Goal: Task Accomplishment & Management: Complete application form

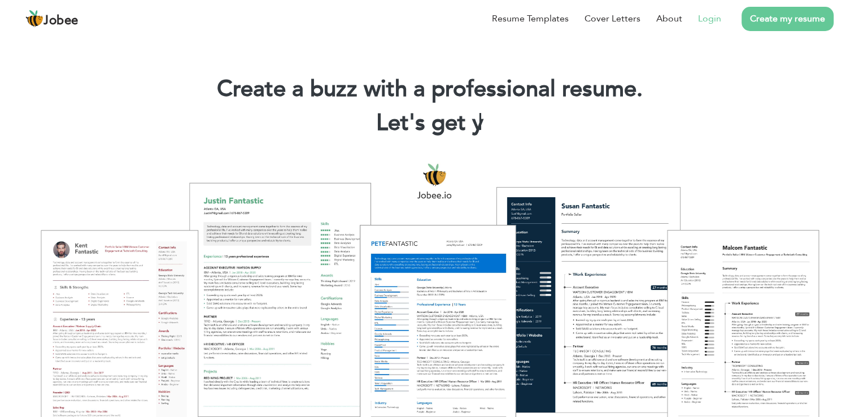
click at [714, 20] on link "Login" at bounding box center [709, 19] width 23 height 14
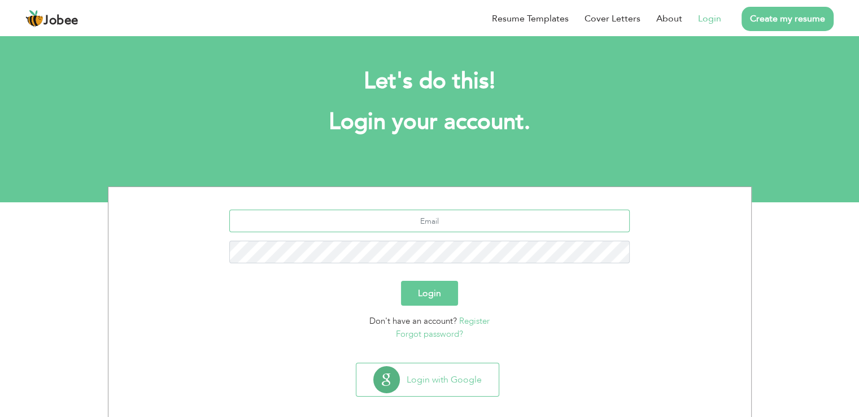
click at [427, 226] on input "text" at bounding box center [429, 221] width 400 height 23
type input "[EMAIL_ADDRESS][DOMAIN_NAME]"
click at [401, 281] on button "Login" at bounding box center [429, 293] width 57 height 25
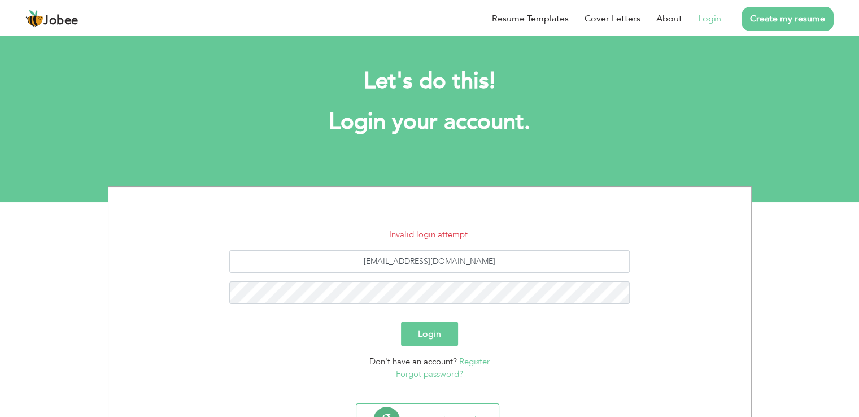
scroll to position [52, 0]
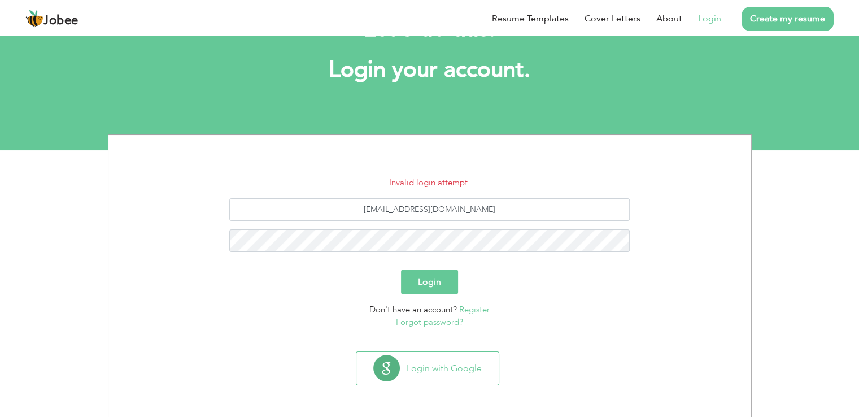
click at [430, 319] on link "Forgot password?" at bounding box center [429, 321] width 67 height 11
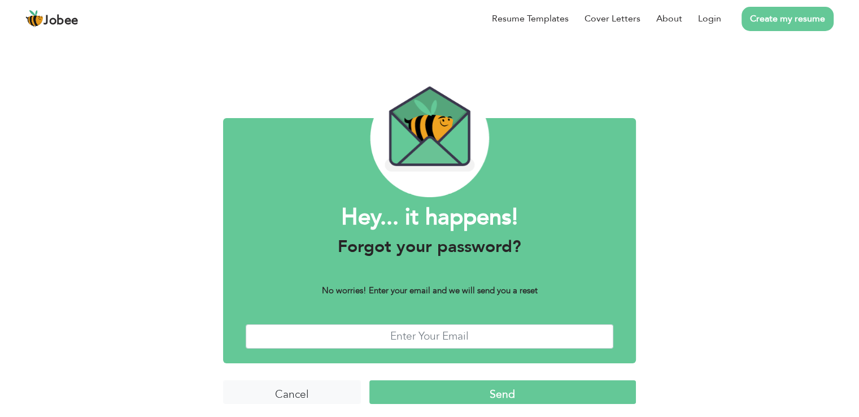
scroll to position [5, 0]
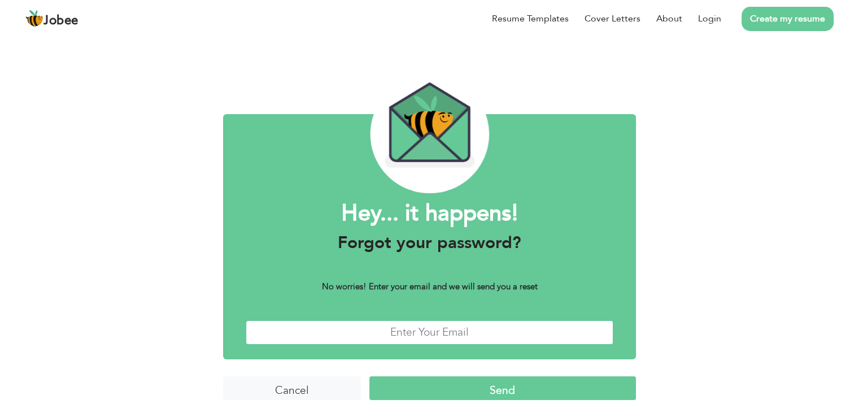
click at [446, 325] on input "text" at bounding box center [430, 332] width 368 height 24
type input "umair.ashraf8@gmail.com"
click at [433, 374] on form "Hey... it happens! Forgot your password? No worries! Enter your email and we wi…" at bounding box center [429, 282] width 413 height 269
click at [439, 382] on input "Send" at bounding box center [502, 388] width 267 height 24
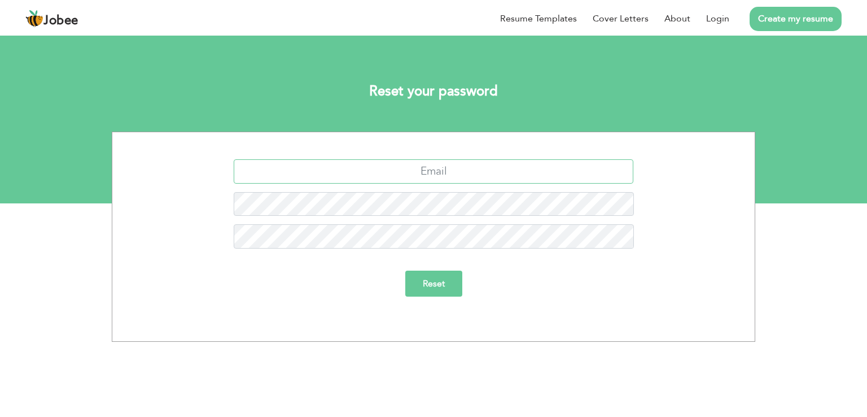
click at [402, 164] on input "text" at bounding box center [434, 171] width 400 height 24
type input "umair.ashraf8@gmail.com"
click at [435, 286] on input "Reset" at bounding box center [433, 284] width 57 height 26
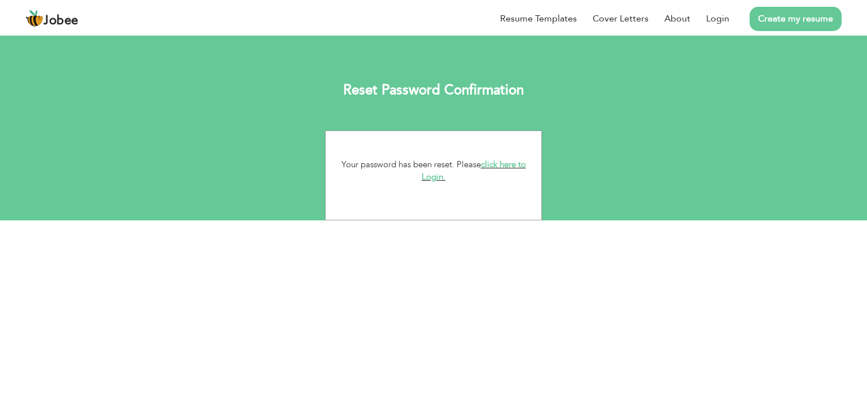
click at [434, 176] on link "click here to Login." at bounding box center [474, 171] width 104 height 24
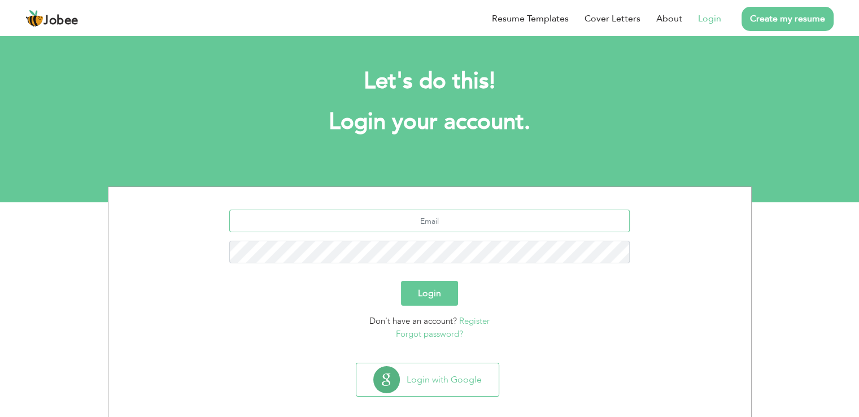
click at [404, 218] on input "text" at bounding box center [429, 221] width 400 height 23
type input "[EMAIL_ADDRESS][DOMAIN_NAME]"
click at [443, 293] on button "Login" at bounding box center [429, 293] width 57 height 25
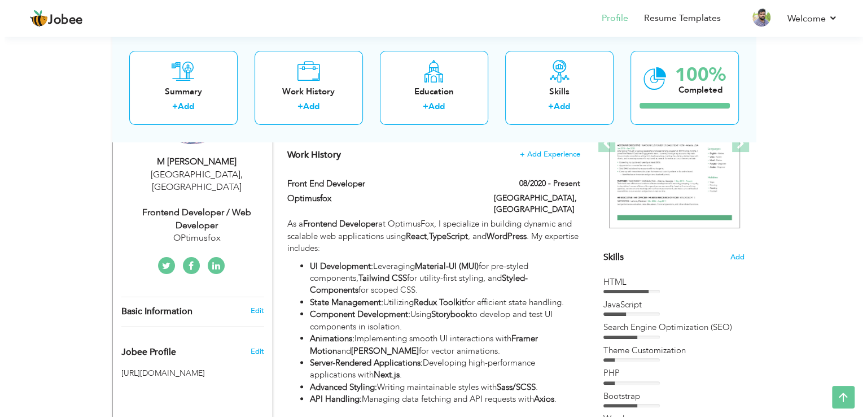
scroll to position [171, 0]
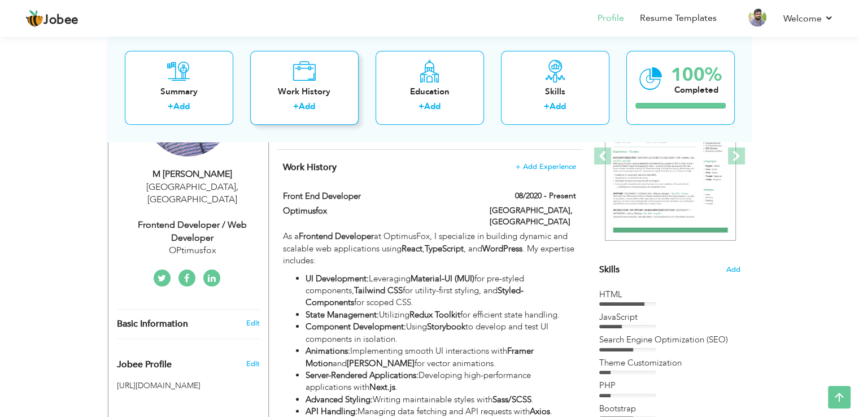
click at [315, 97] on div "Work History" at bounding box center [304, 92] width 90 height 12
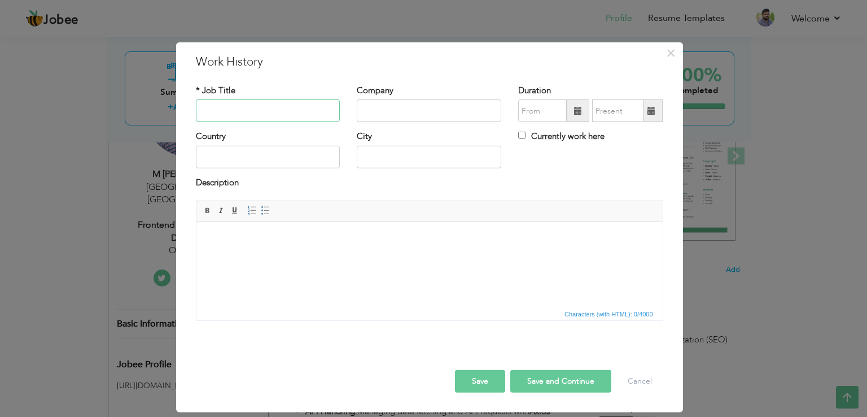
paste input "Web Development Trainer"
type input "Web Development Trainer"
click at [413, 109] on input "text" at bounding box center [429, 110] width 145 height 23
type input "optimusfox"
type input "[GEOGRAPHIC_DATA]"
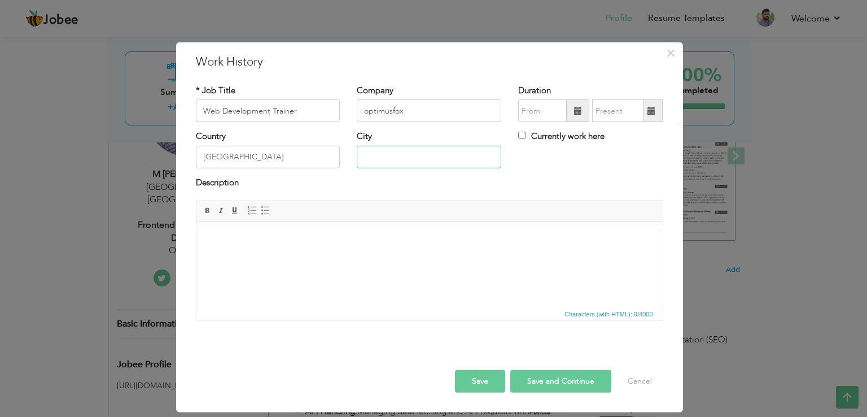
type input "[GEOGRAPHIC_DATA]"
type input "08/2025"
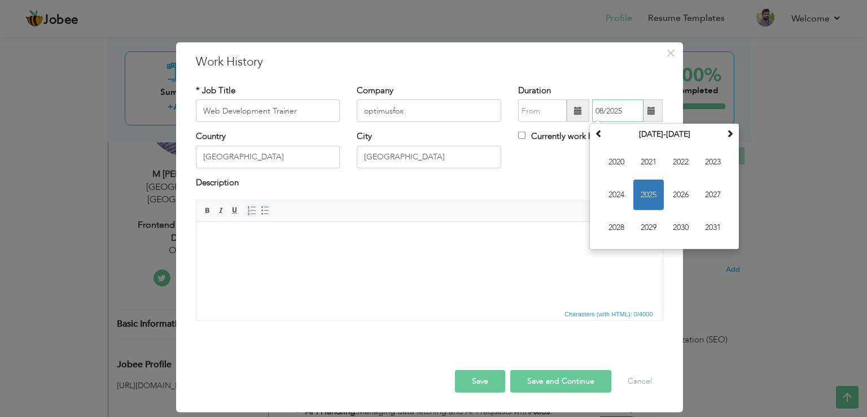
click at [623, 110] on input "08/2025" at bounding box center [617, 110] width 51 height 23
click at [646, 196] on span "2025" at bounding box center [649, 195] width 30 height 30
type input "08/2025"
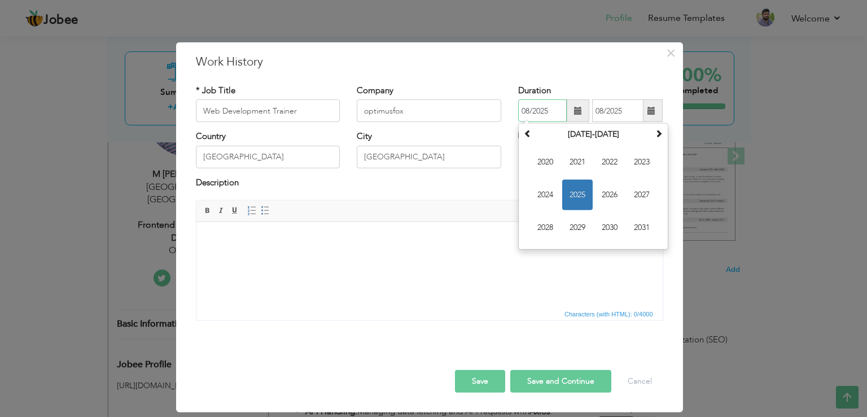
click at [560, 116] on input "08/2025" at bounding box center [542, 110] width 49 height 23
click at [612, 162] on span "2022" at bounding box center [610, 162] width 30 height 30
click at [508, 175] on div "City Lahore" at bounding box center [429, 153] width 162 height 46
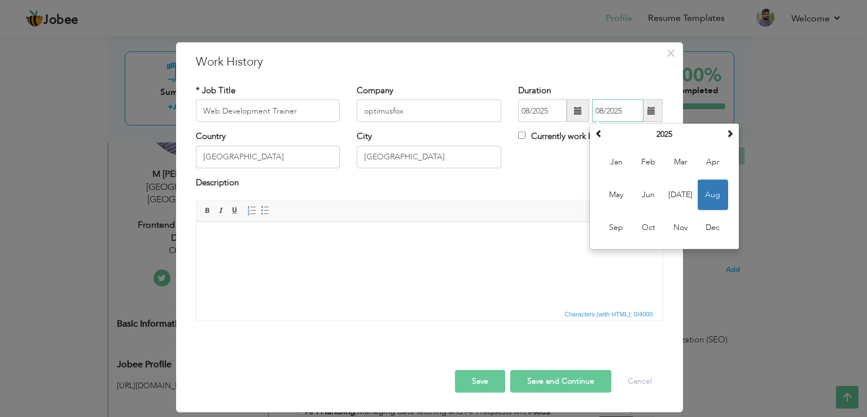
drag, startPoint x: 625, startPoint y: 112, endPoint x: 586, endPoint y: 116, distance: 38.7
click at [586, 116] on div "08/2025 08/2025 August 2025 Su Mo Tu We Th Fr Sa 27 28 29 30 31 1 2 3 4 5 6 7 8…" at bounding box center [590, 110] width 145 height 23
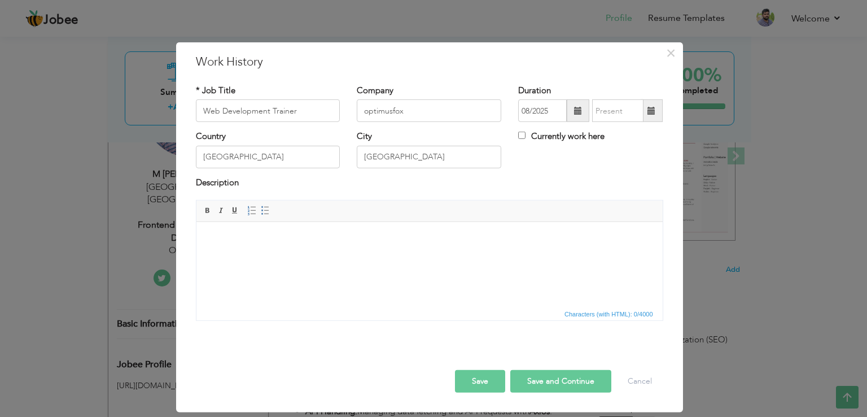
drag, startPoint x: 538, startPoint y: 163, endPoint x: 529, endPoint y: 130, distance: 34.4
click at [534, 138] on div "Country Pakistan City Lahore Currently work here" at bounding box center [429, 153] width 485 height 46
click at [520, 134] on input "Currently work here" at bounding box center [521, 135] width 7 height 7
checkbox input "true"
click at [265, 235] on body at bounding box center [429, 239] width 444 height 12
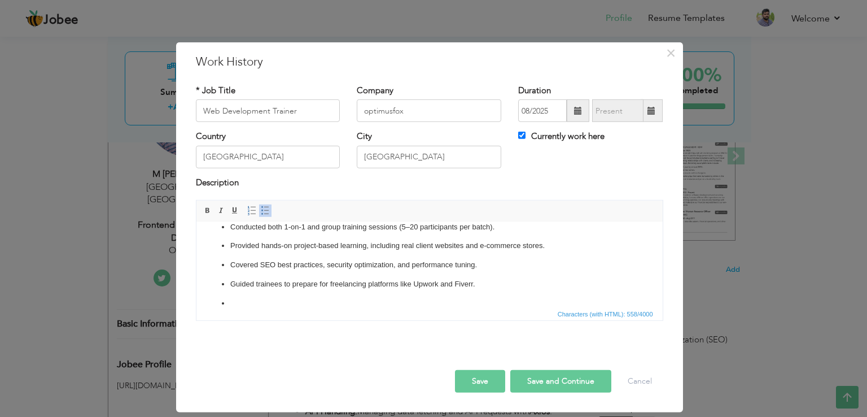
scroll to position [81, 0]
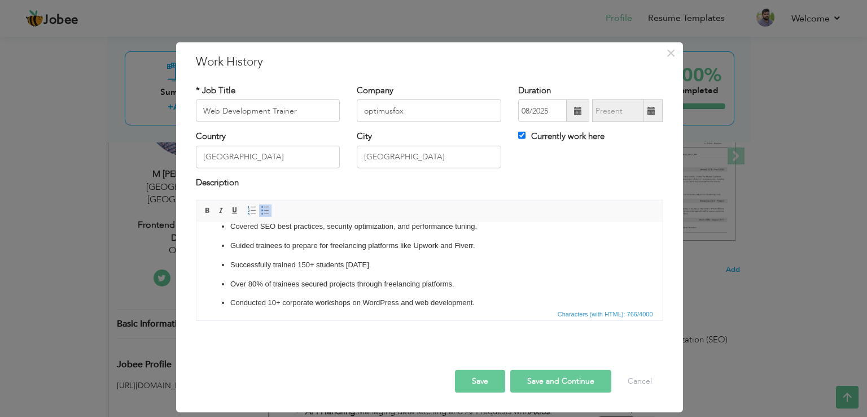
click at [487, 373] on button "Save" at bounding box center [480, 381] width 50 height 23
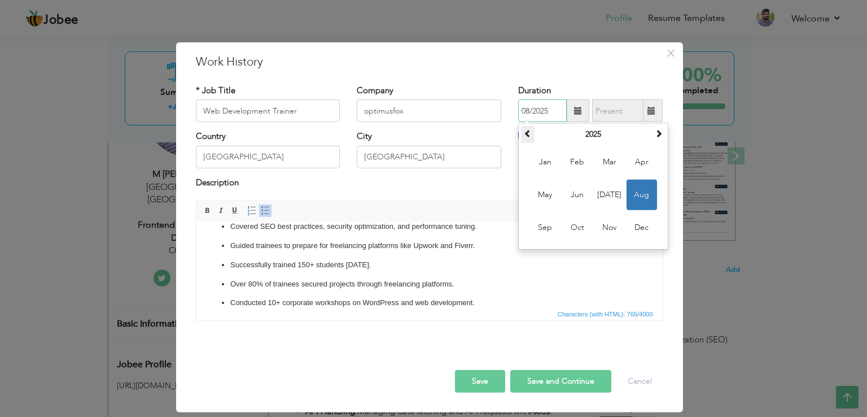
click at [530, 136] on span at bounding box center [528, 133] width 8 height 8
click at [533, 278] on p "Over 80% of trainees secured projects through freelancing platforms." at bounding box center [429, 284] width 399 height 12
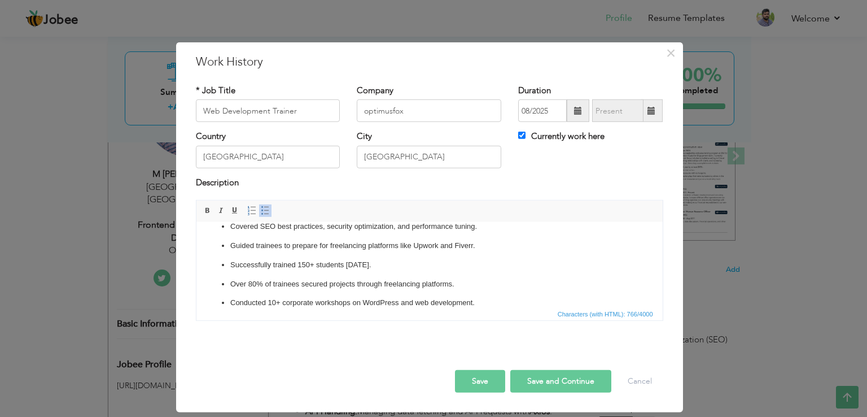
click at [548, 107] on input "08/2025" at bounding box center [542, 110] width 49 height 23
click at [575, 110] on span at bounding box center [578, 111] width 8 height 8
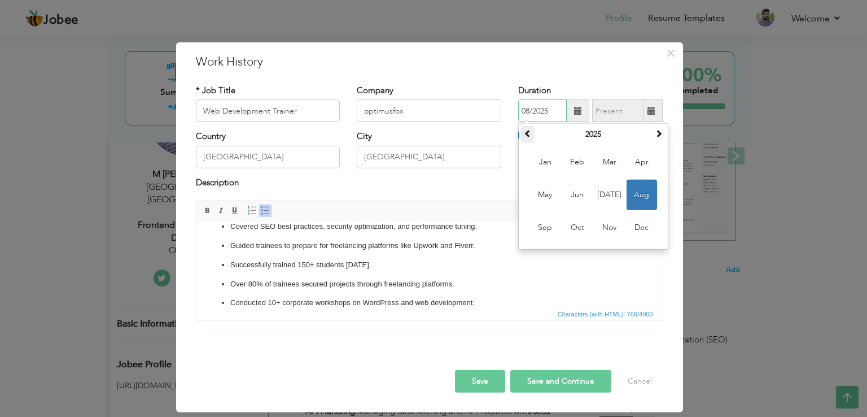
click at [529, 137] on span at bounding box center [528, 133] width 8 height 8
click at [575, 164] on span "Feb" at bounding box center [577, 162] width 30 height 30
type input "02/2022"
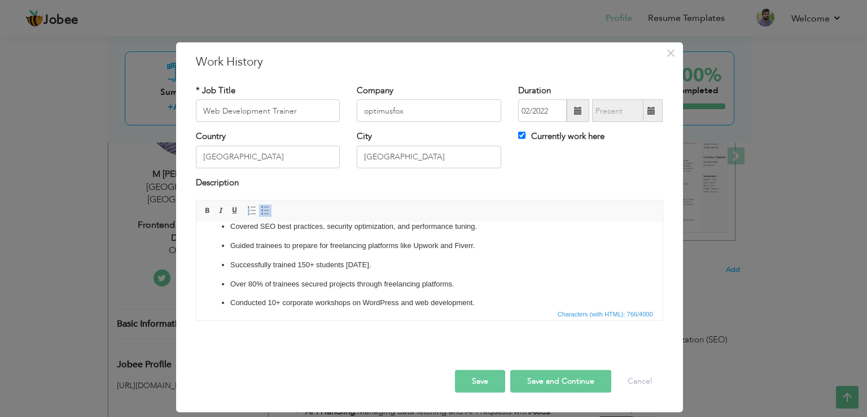
click at [479, 383] on button "Save" at bounding box center [480, 381] width 50 height 23
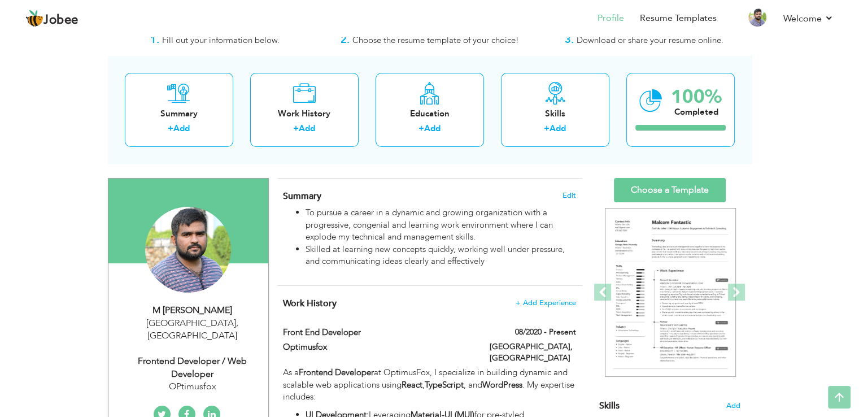
scroll to position [34, 0]
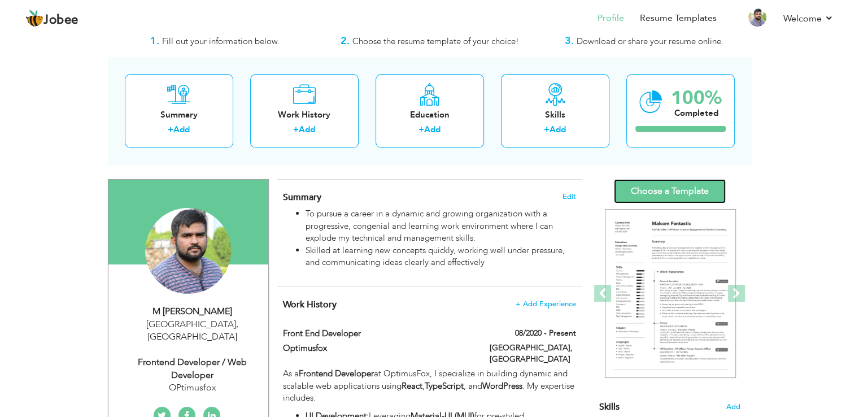
click at [673, 191] on link "Choose a Template" at bounding box center [670, 191] width 112 height 24
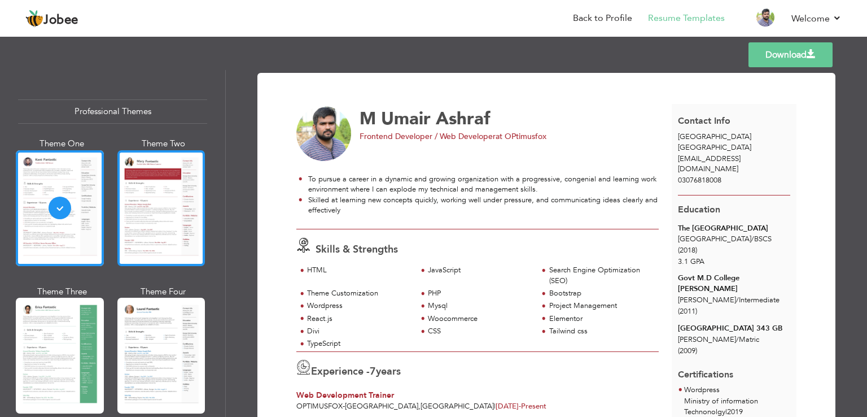
click at [149, 201] on div at bounding box center [161, 208] width 88 height 116
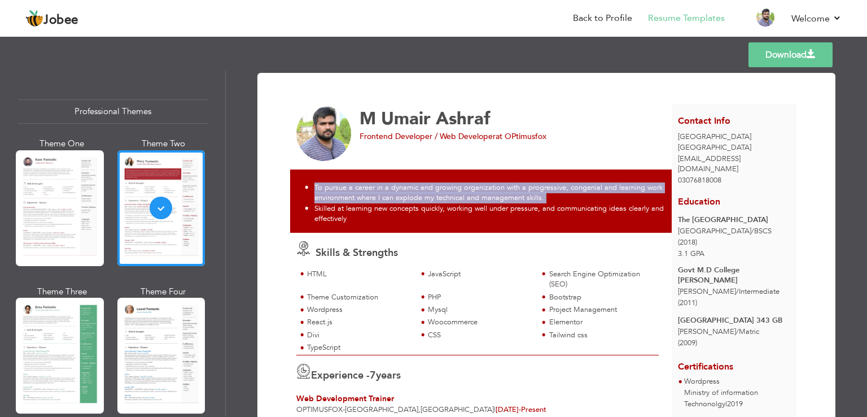
drag, startPoint x: 313, startPoint y: 189, endPoint x: 376, endPoint y: 220, distance: 70.2
click at [376, 220] on ul "To pursue a career in a dynamic and growing organization with a progressive, co…" at bounding box center [484, 203] width 363 height 42
click at [376, 220] on li "Skilled at learning new concepts quickly, working well under pressure, and comm…" at bounding box center [485, 213] width 360 height 21
drag, startPoint x: 364, startPoint y: 220, endPoint x: 310, endPoint y: 187, distance: 62.9
click at [309, 187] on ul "To pursue a career in a dynamic and growing organization with a progressive, co…" at bounding box center [484, 203] width 363 height 42
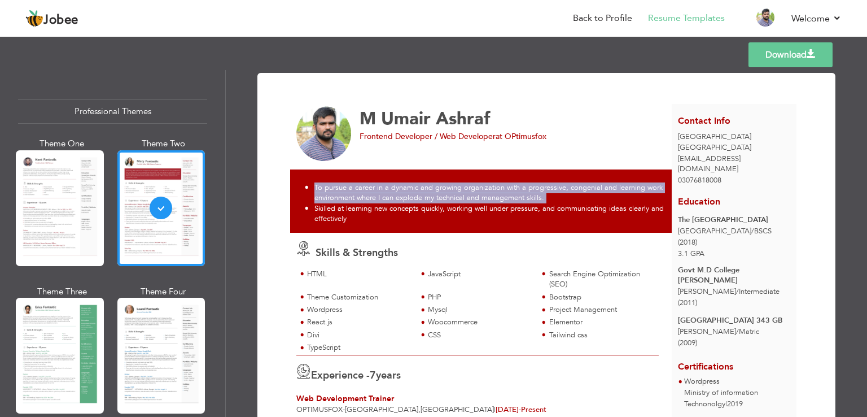
click at [312, 188] on li "To pursue a career in a dynamic and growing organization with a progressive, co…" at bounding box center [485, 192] width 360 height 21
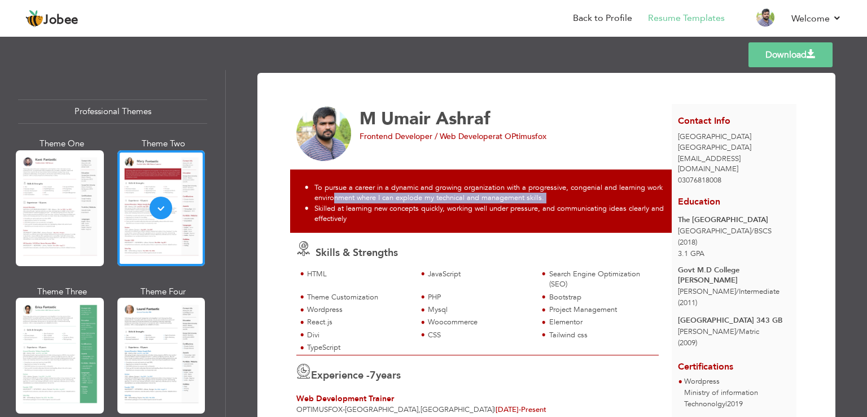
drag, startPoint x: 312, startPoint y: 188, endPoint x: 349, endPoint y: 212, distance: 44.0
click at [334, 198] on li "To pursue a career in a dynamic and growing organization with a progressive, co…" at bounding box center [485, 192] width 360 height 21
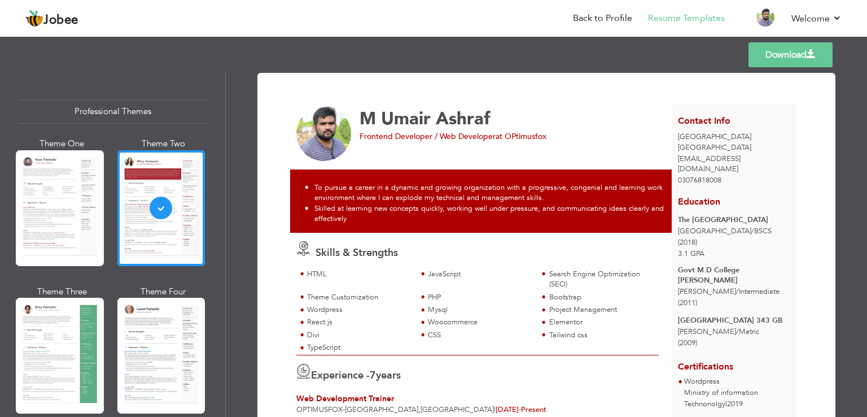
click at [357, 225] on div "To pursue a career in a dynamic and growing organization with a progressive, co…" at bounding box center [484, 200] width 388 height 63
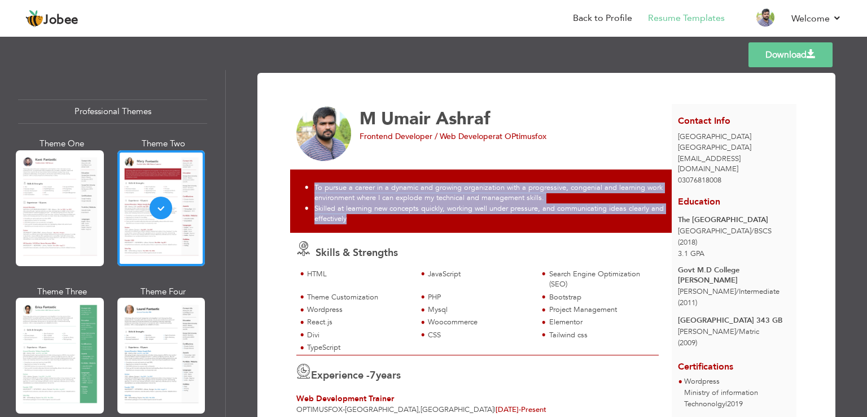
drag, startPoint x: 359, startPoint y: 221, endPoint x: 309, endPoint y: 190, distance: 58.9
click at [309, 190] on ul "To pursue a career in a dynamic and growing organization with a progressive, co…" at bounding box center [484, 203] width 363 height 42
copy ul "To pursue a career in a dynamic and growing organization with a progressive, co…"
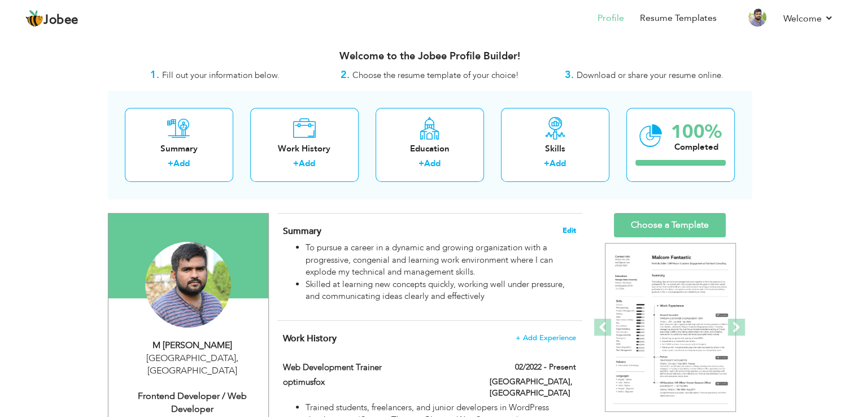
click at [569, 231] on span "Edit" at bounding box center [569, 230] width 14 height 8
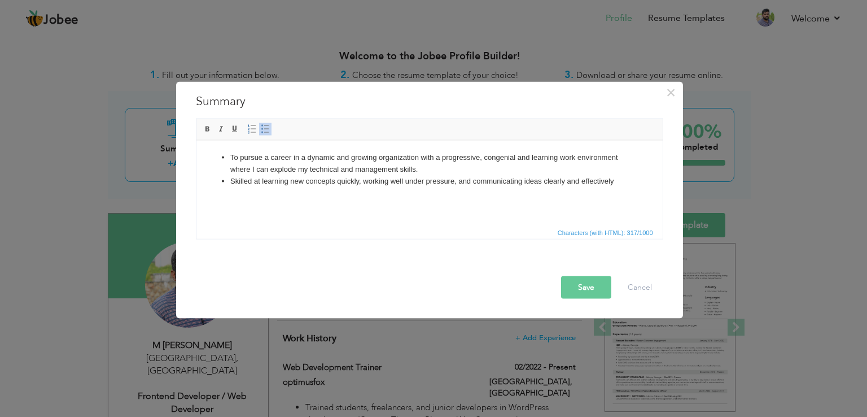
click at [365, 192] on html "To pursue a career in a dynamic and growing organization with a progressive, co…" at bounding box center [429, 169] width 466 height 58
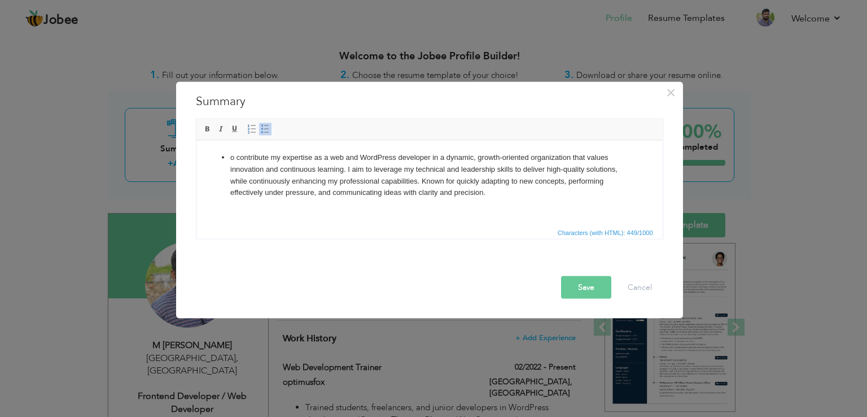
click at [230, 154] on li "o contribute my expertise as a web and WordPress developer in a dynamic, growth…" at bounding box center [429, 174] width 399 height 47
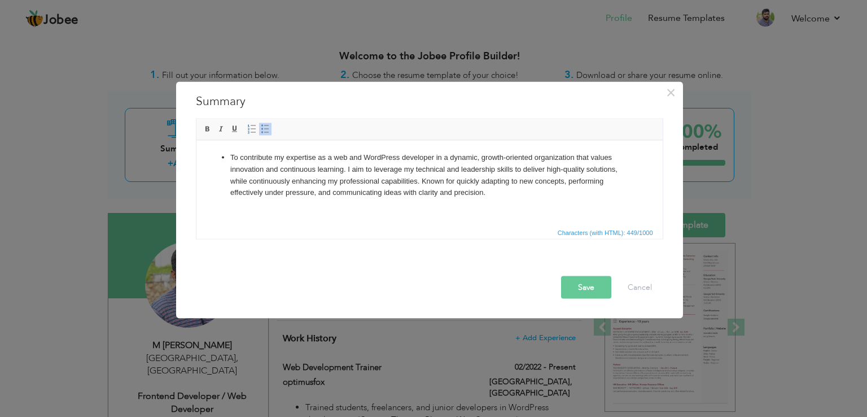
click at [347, 158] on li "To contribute my expertise as a web and WordPress developer in a dynamic, growt…" at bounding box center [429, 174] width 399 height 47
click at [577, 291] on button "Save" at bounding box center [586, 287] width 50 height 23
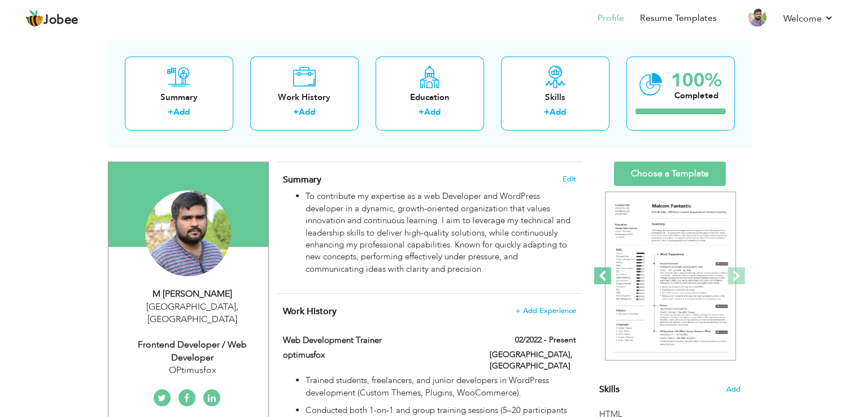
scroll to position [60, 0]
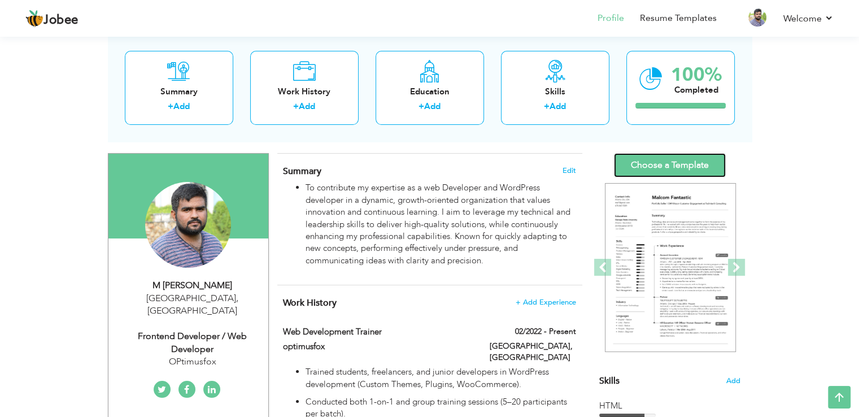
click at [664, 167] on link "Choose a Template" at bounding box center [670, 165] width 112 height 24
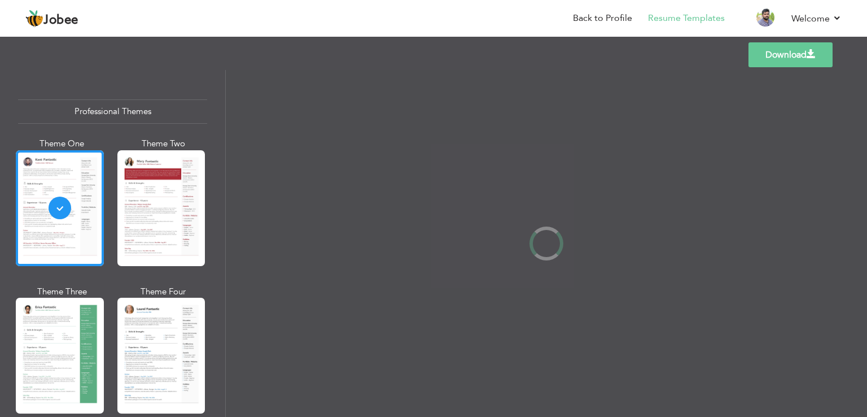
scroll to position [38, 0]
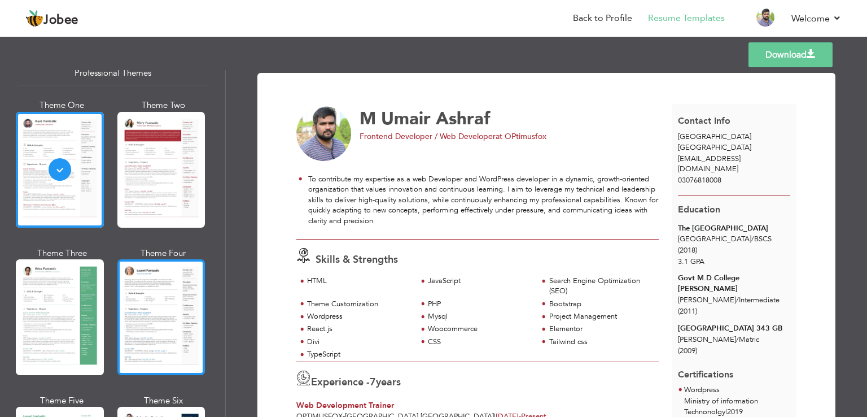
click at [168, 279] on div at bounding box center [161, 317] width 88 height 116
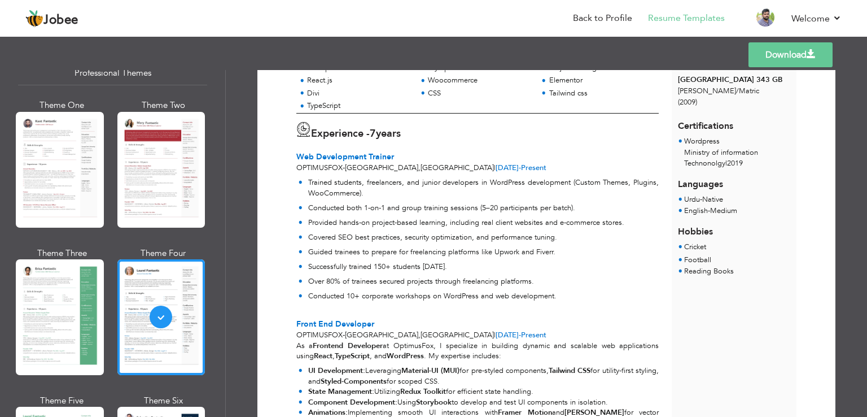
scroll to position [248, 0]
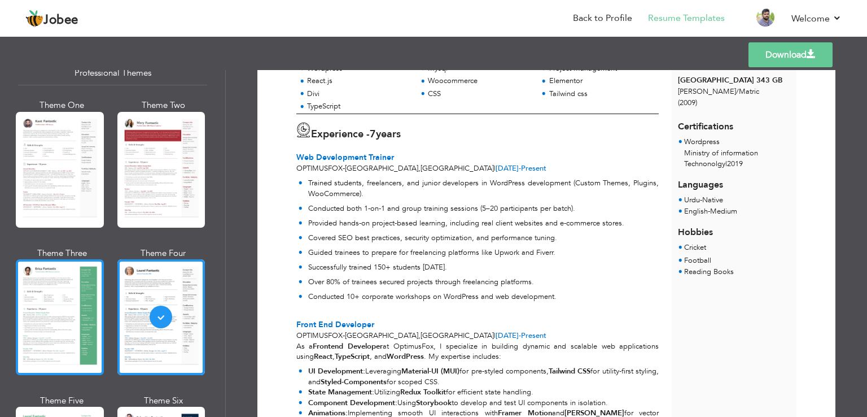
click at [61, 302] on div at bounding box center [60, 317] width 88 height 116
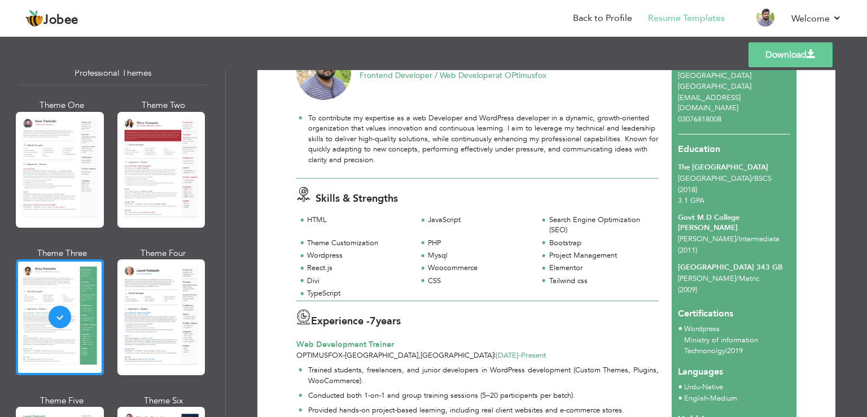
scroll to position [62, 0]
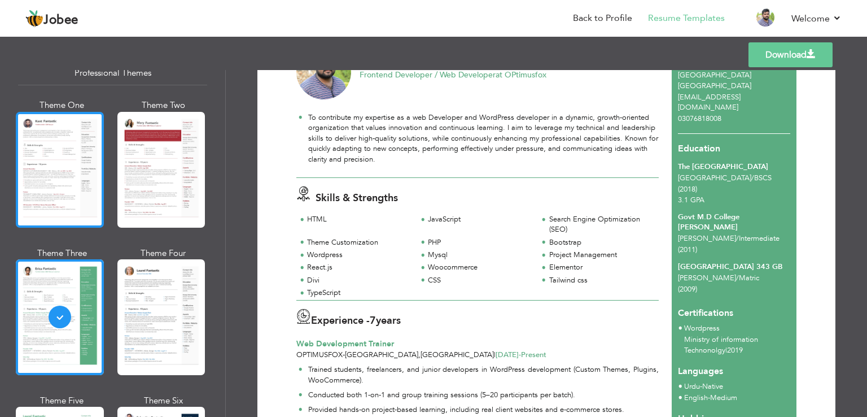
click at [59, 138] on div at bounding box center [60, 170] width 88 height 116
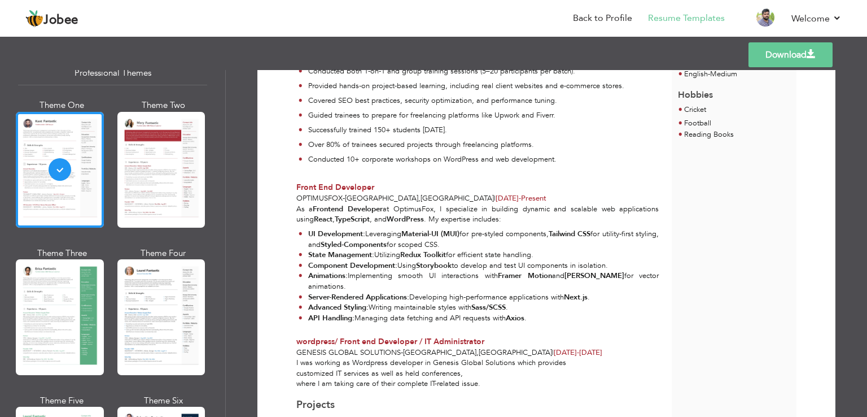
scroll to position [339, 0]
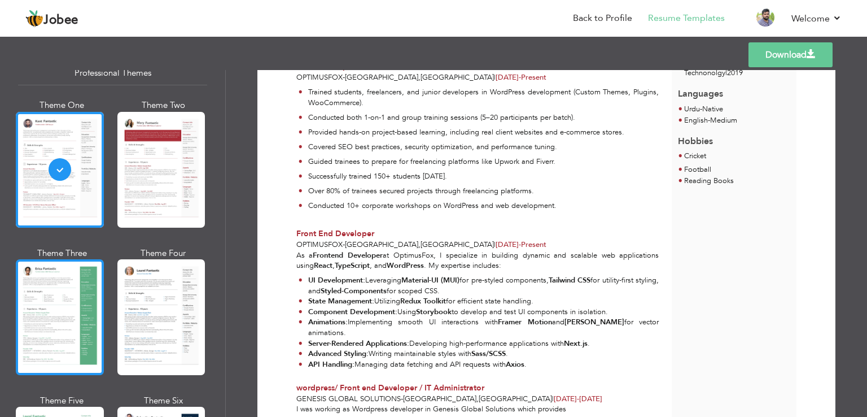
click at [67, 300] on div at bounding box center [60, 317] width 88 height 116
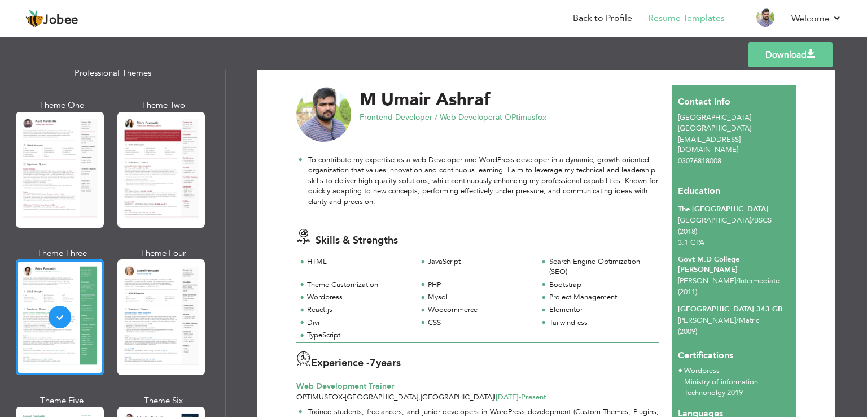
scroll to position [0, 0]
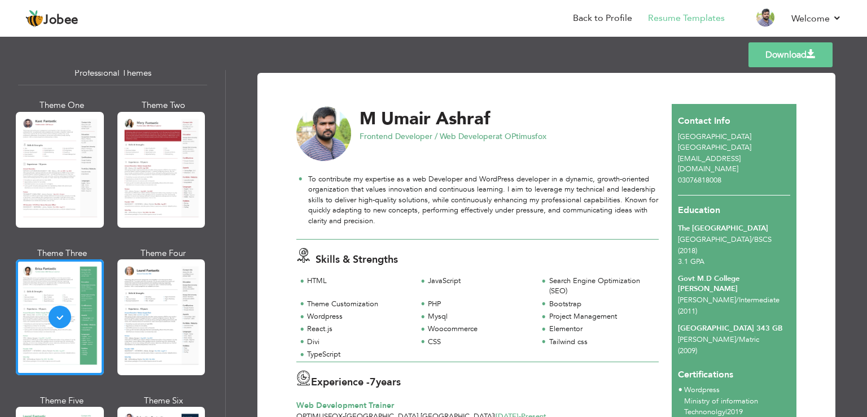
click at [784, 55] on link "Download" at bounding box center [791, 54] width 84 height 25
